Goal: Communication & Community: Connect with others

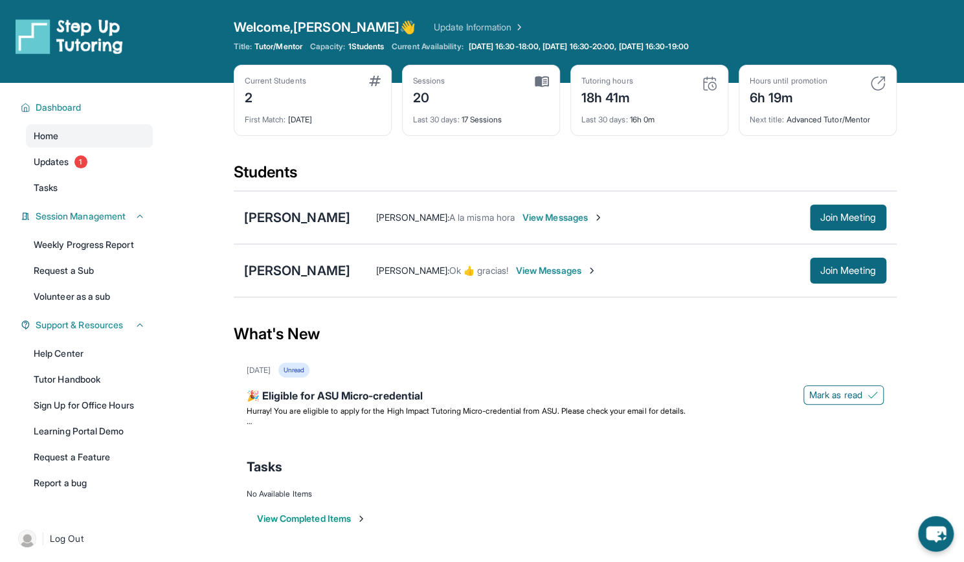
click at [516, 271] on span "View Messages" at bounding box center [556, 270] width 81 height 13
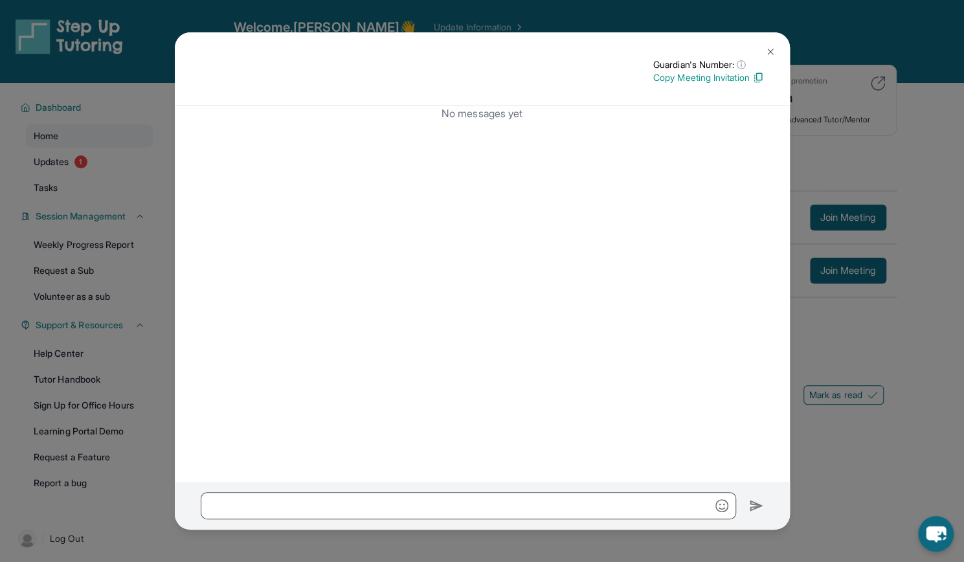
click at [766, 53] on img at bounding box center [770, 52] width 10 height 10
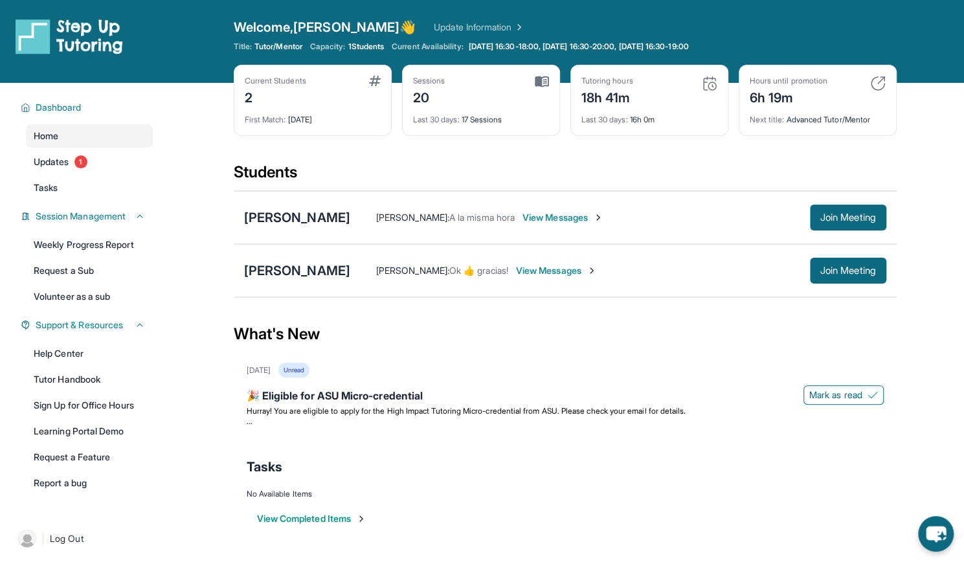
click at [603, 221] on span "View Messages" at bounding box center [562, 217] width 81 height 13
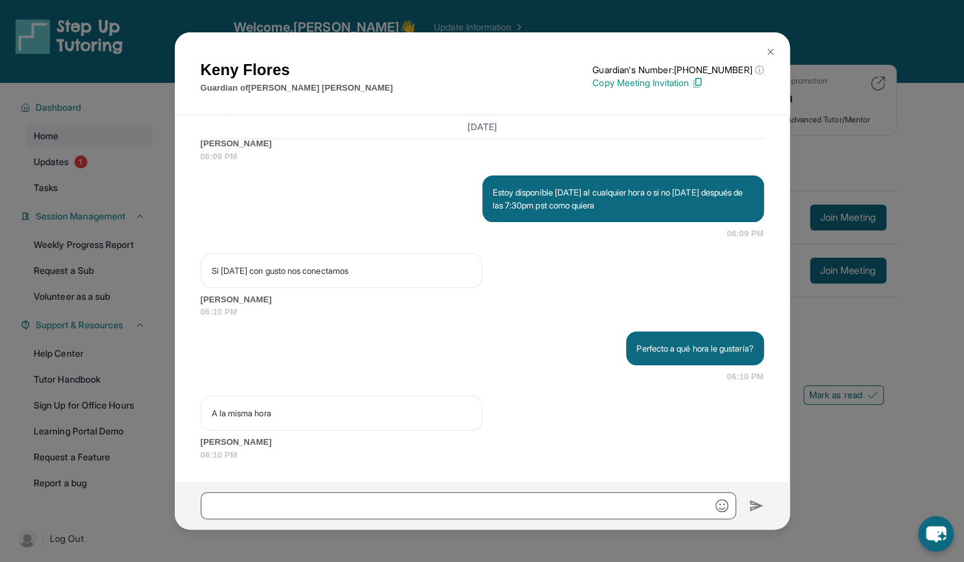
scroll to position [8771, 0]
click at [769, 49] on img at bounding box center [770, 52] width 10 height 10
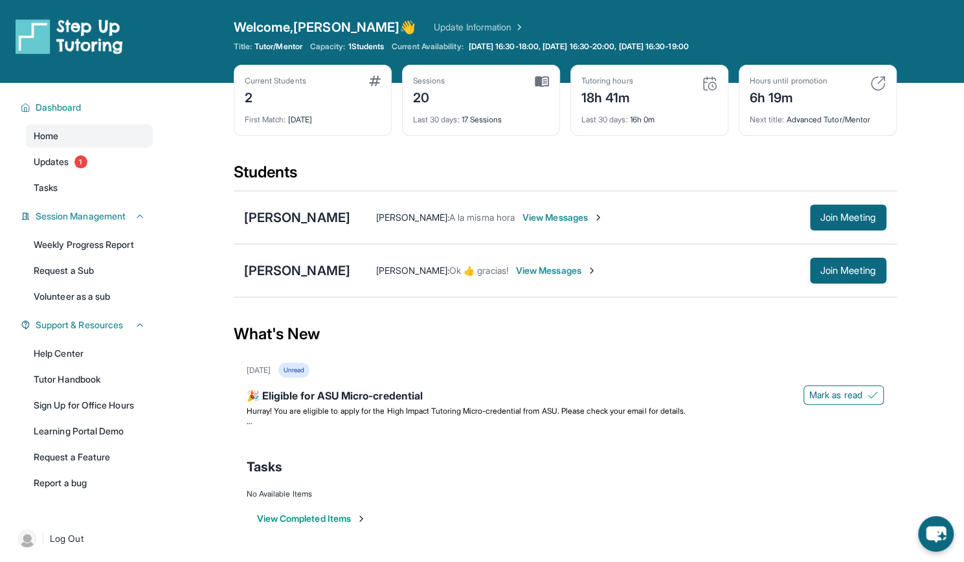
click at [540, 247] on div "[PERSON_NAME] [PERSON_NAME] : Ok 👍 gracias! View Messages Join Meeting" at bounding box center [565, 270] width 663 height 53
click at [825, 259] on button "Join Meeting" at bounding box center [848, 271] width 76 height 26
